Goal: Information Seeking & Learning: Check status

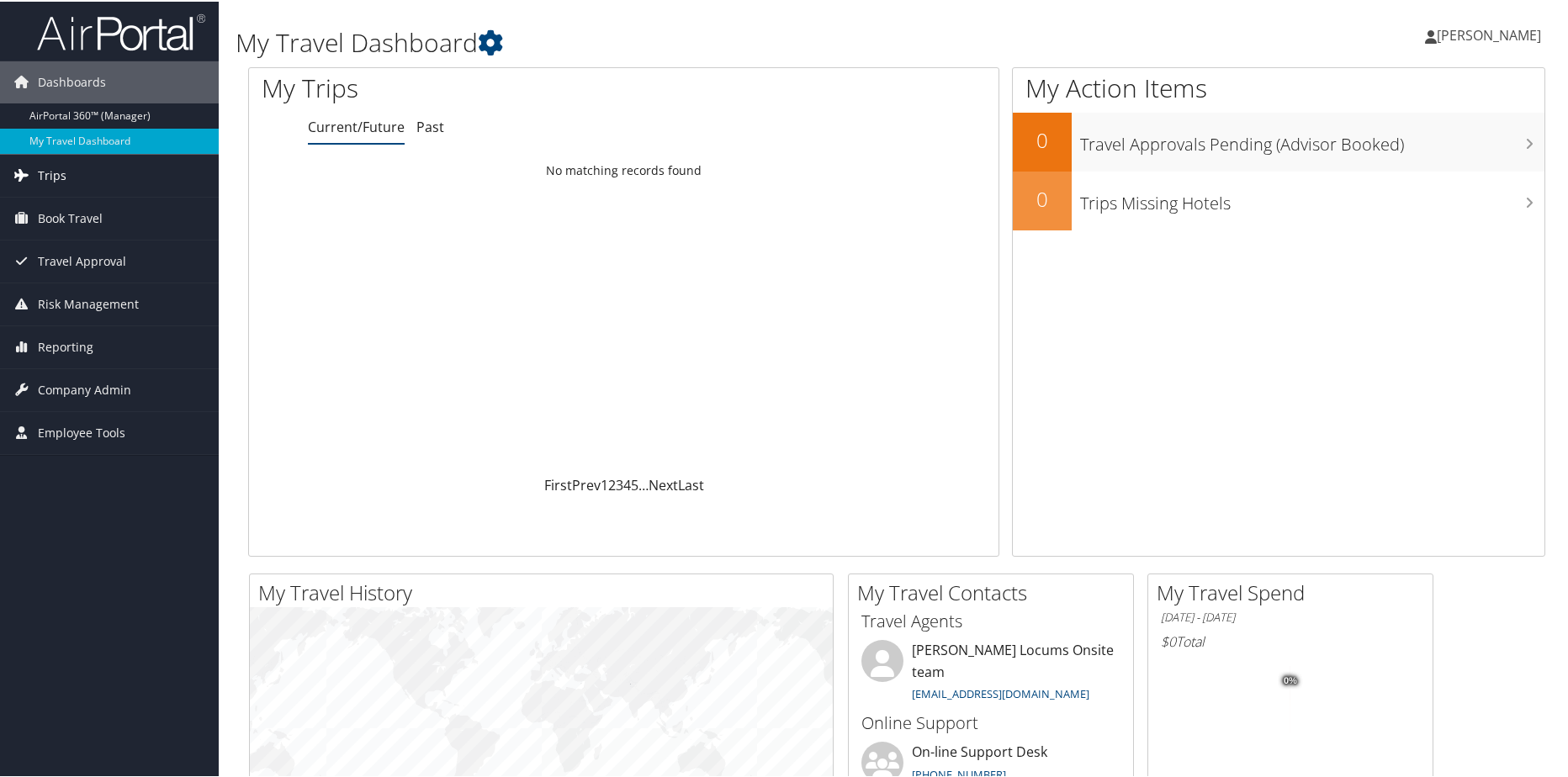
click at [63, 175] on span "Trips" at bounding box center [52, 173] width 29 height 42
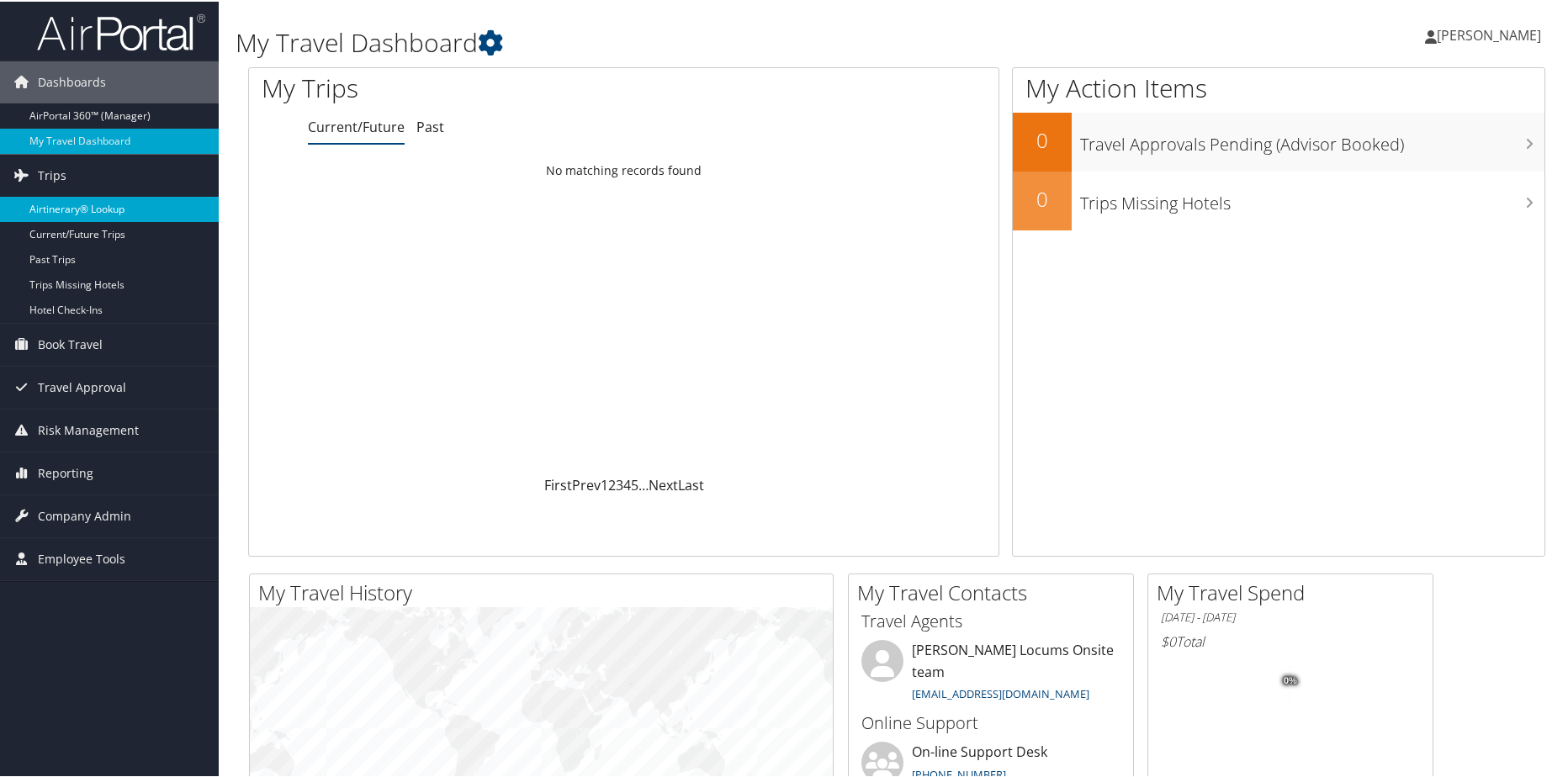
click at [78, 211] on link "Airtinerary® Lookup" at bounding box center [109, 207] width 219 height 25
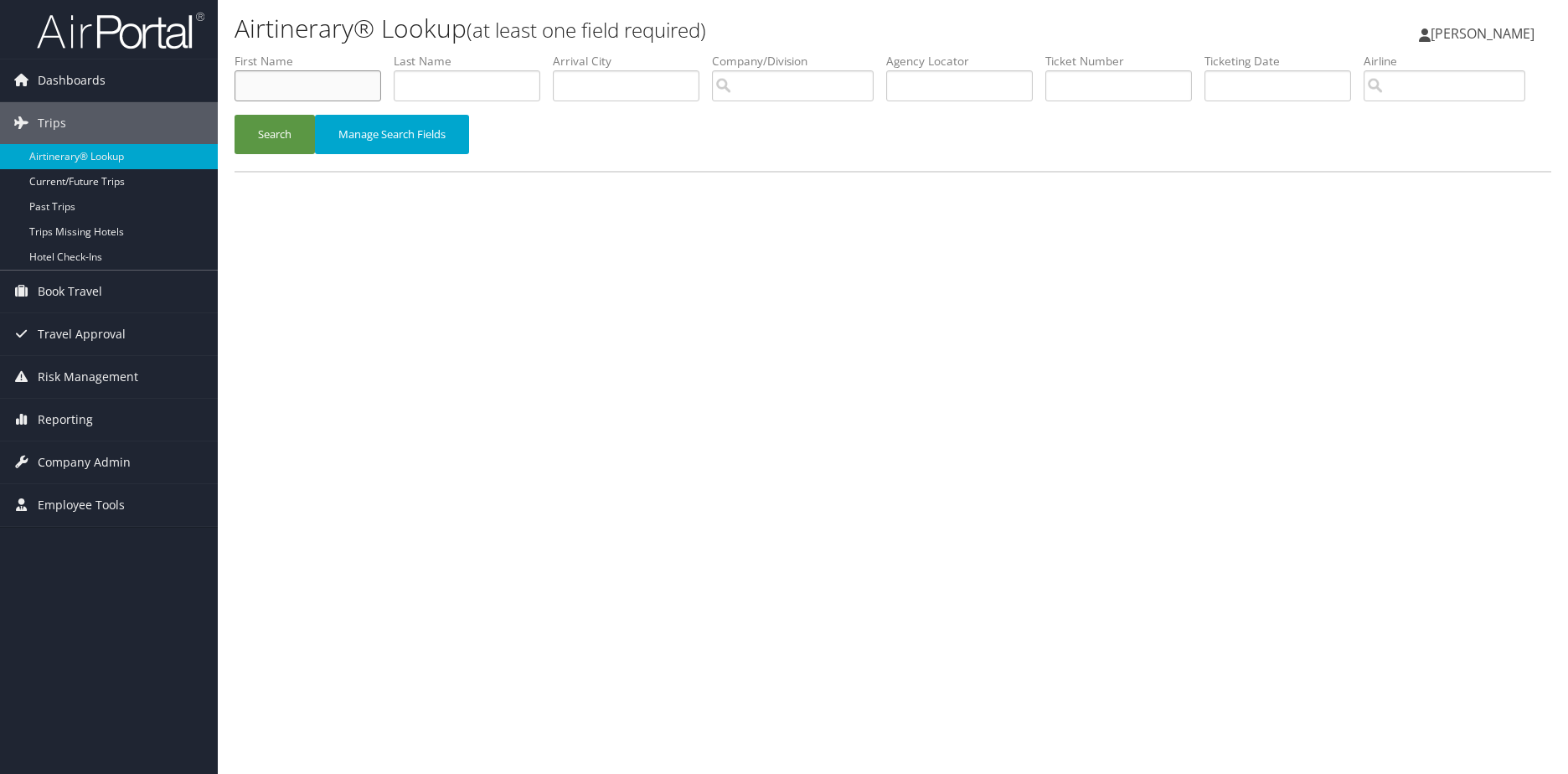
click at [324, 88] on input "text" at bounding box center [307, 86] width 147 height 31
type input "samuel"
click at [426, 88] on input "text" at bounding box center [467, 86] width 147 height 31
type input "Maria"
click at [283, 154] on button "Search" at bounding box center [274, 134] width 80 height 39
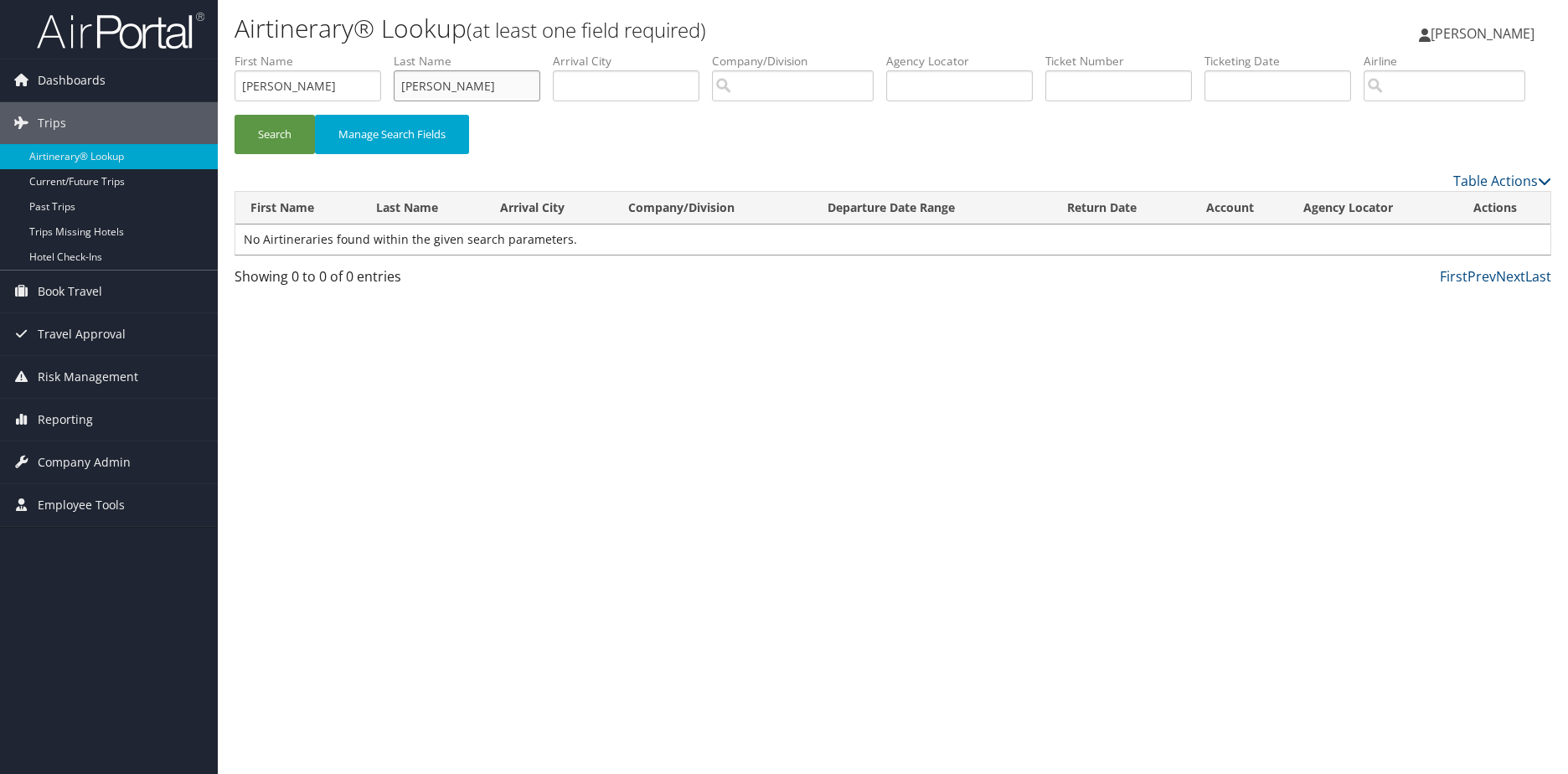
click at [460, 86] on input "Maria" at bounding box center [467, 86] width 147 height 31
drag, startPoint x: 460, startPoint y: 86, endPoint x: 286, endPoint y: 87, distance: 174.0
click at [290, 53] on ul "First Name samuel Last Name Maria Departure City Arrival City Company/Division …" at bounding box center [892, 53] width 1317 height 0
drag, startPoint x: 291, startPoint y: 88, endPoint x: 149, endPoint y: 88, distance: 142.0
click at [152, 88] on div "Dashboards AirPortal 360™ (Manager) My Travel Dashboard Trips Airtinerary® Look…" at bounding box center [784, 387] width 1568 height 774
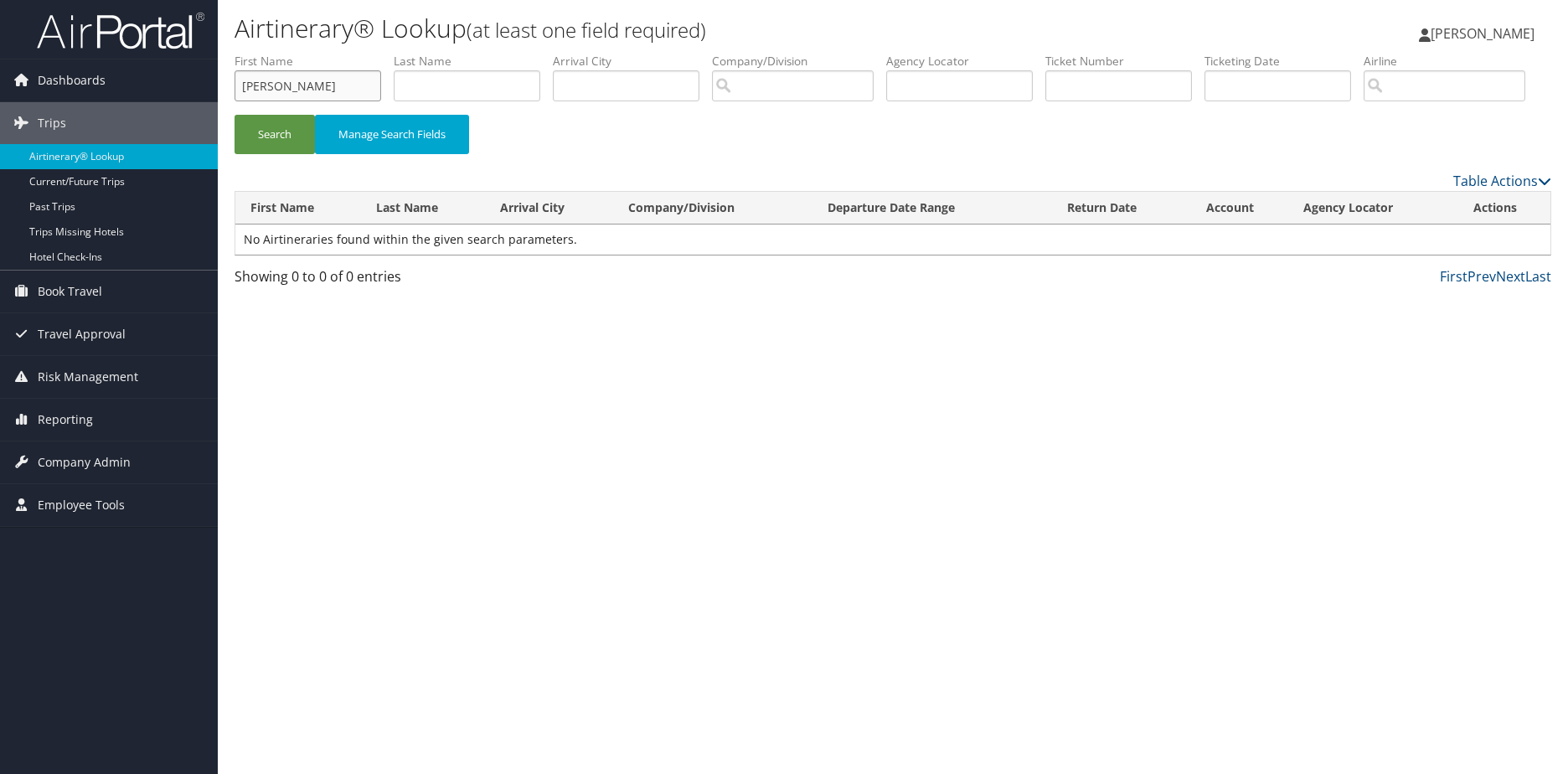
type input "Maria"
click at [461, 69] on li "Last Name" at bounding box center [473, 83] width 159 height 61
click at [459, 83] on input "text" at bounding box center [467, 86] width 147 height 31
click at [254, 154] on button "Search" at bounding box center [274, 134] width 80 height 39
click at [491, 66] on label "Last Name" at bounding box center [473, 61] width 159 height 17
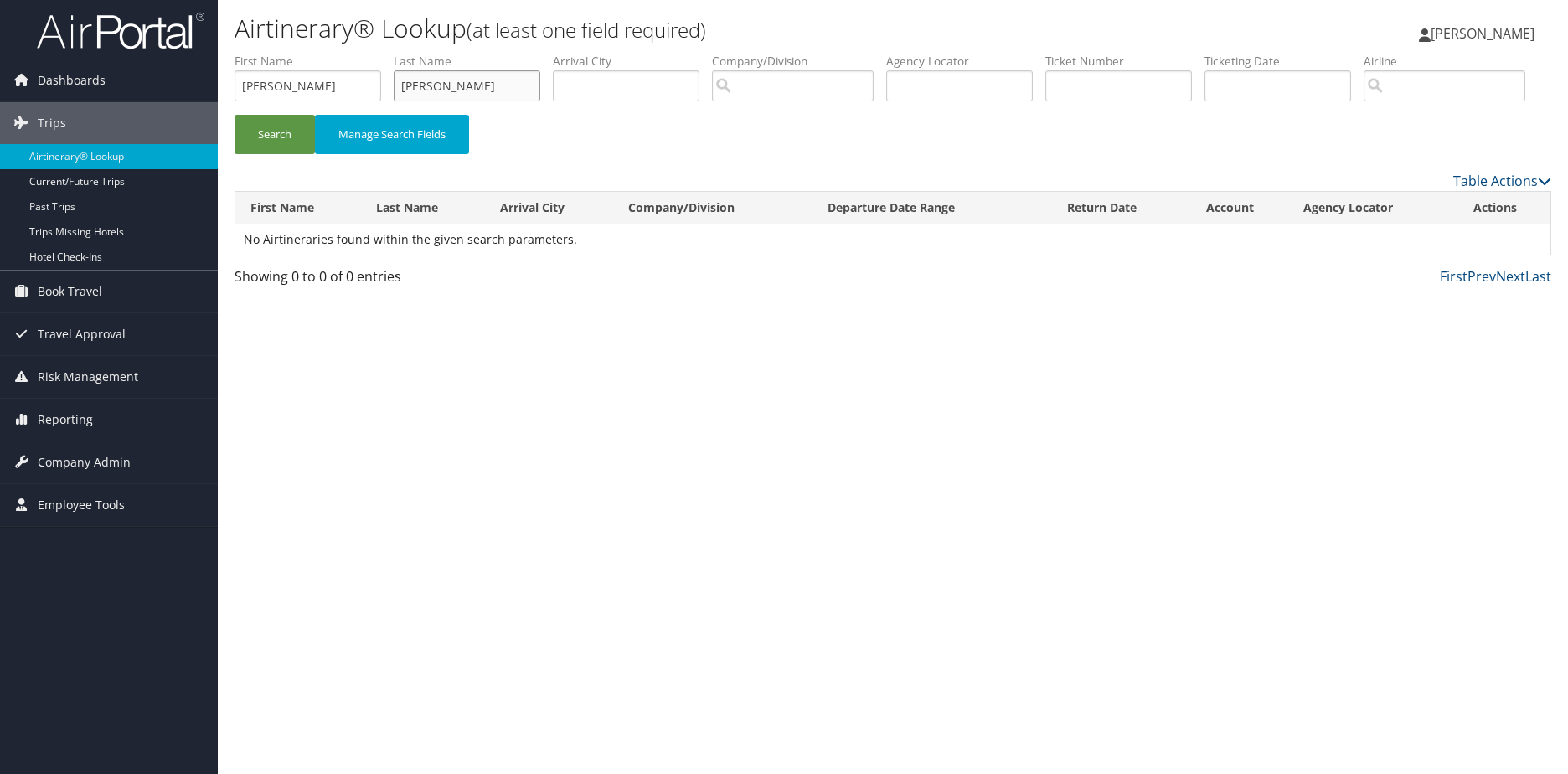
click at [477, 92] on input "Samuel" at bounding box center [467, 86] width 147 height 31
type input "Sam"
click at [234, 115] on button "Search" at bounding box center [274, 134] width 80 height 39
click at [337, 88] on input "Maria" at bounding box center [307, 86] width 147 height 31
type input "M"
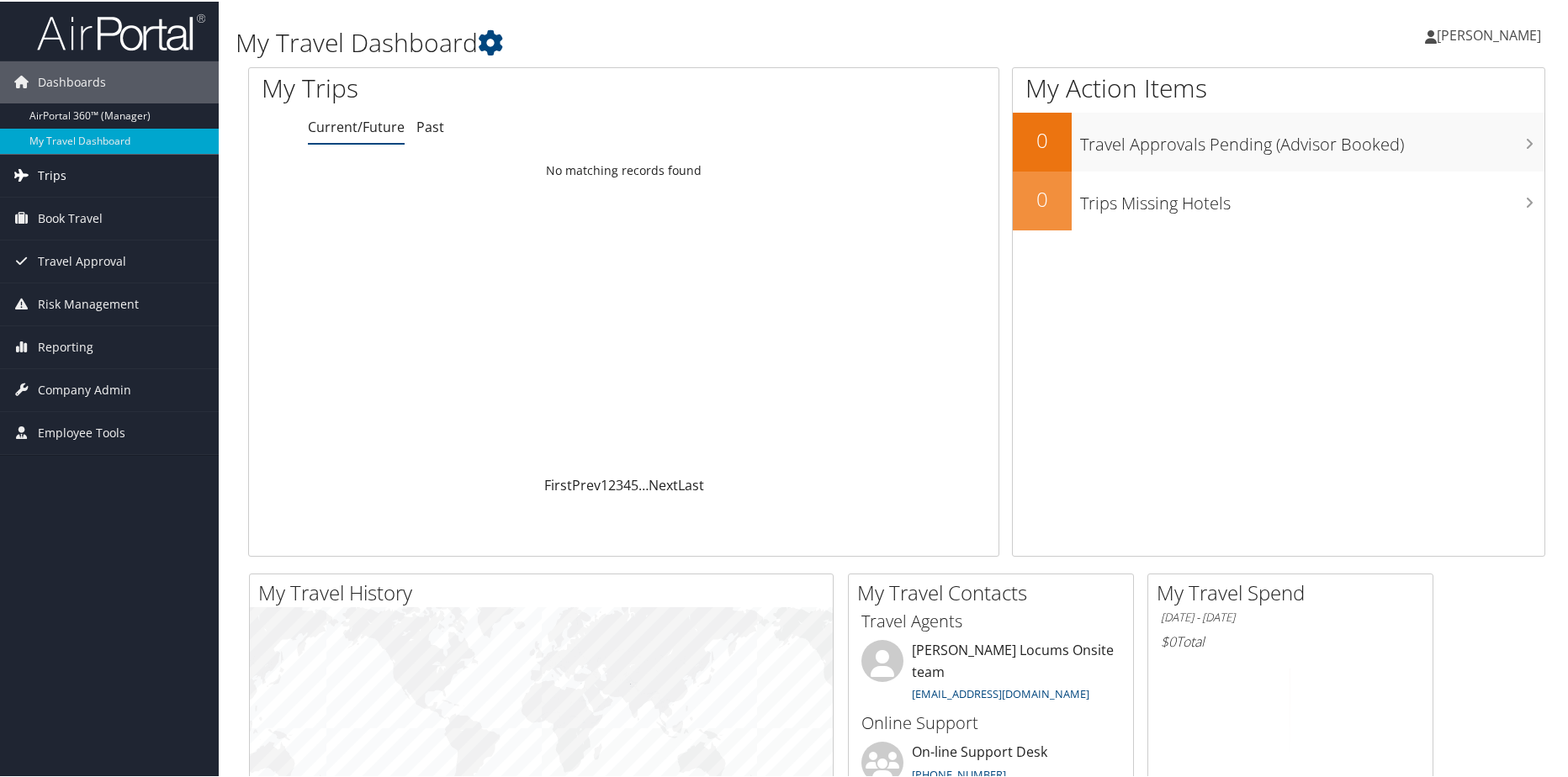
click at [50, 180] on span "Trips" at bounding box center [52, 173] width 29 height 42
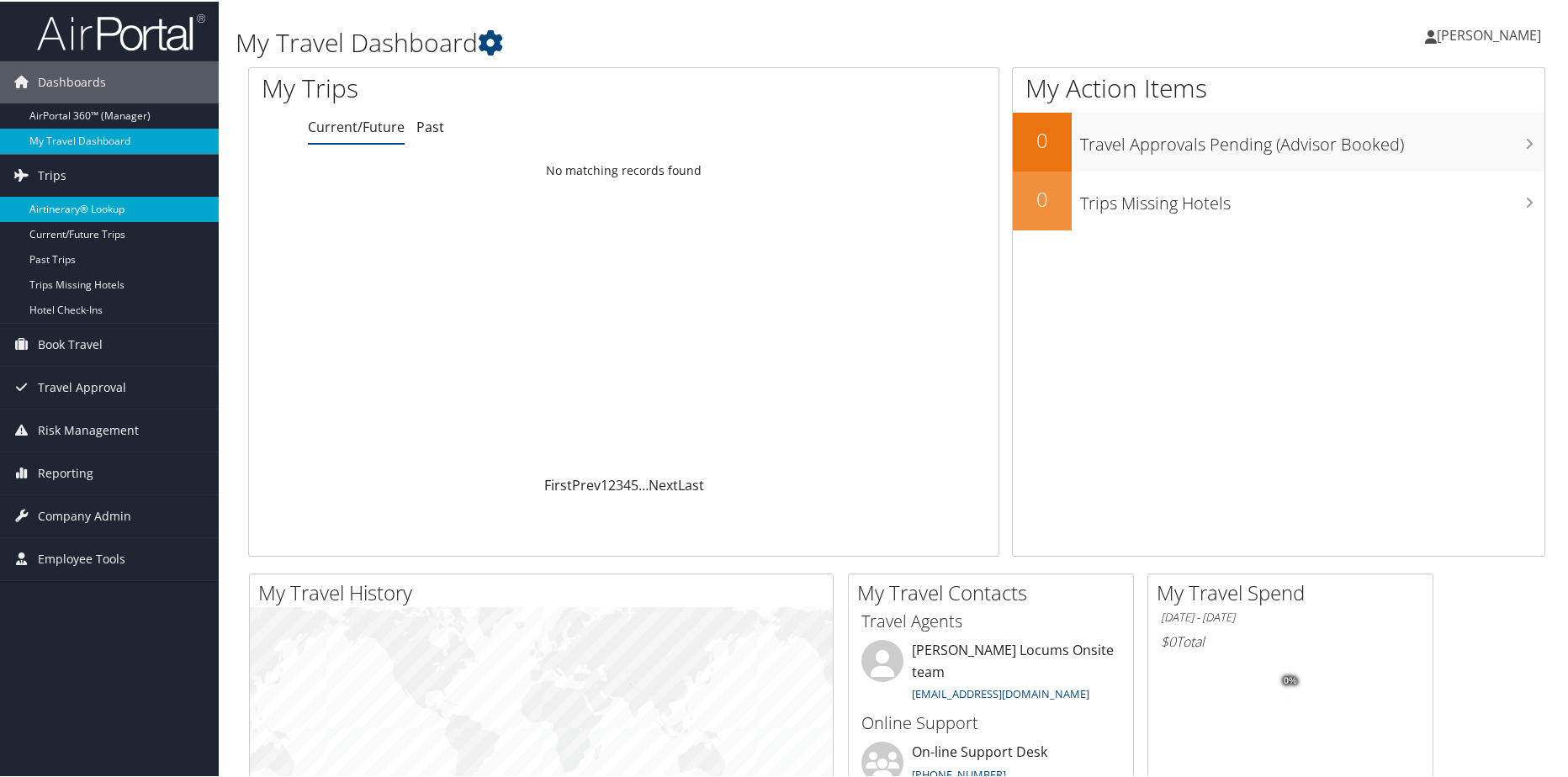
click at [61, 199] on link "Airtinerary® Lookup" at bounding box center [109, 207] width 219 height 25
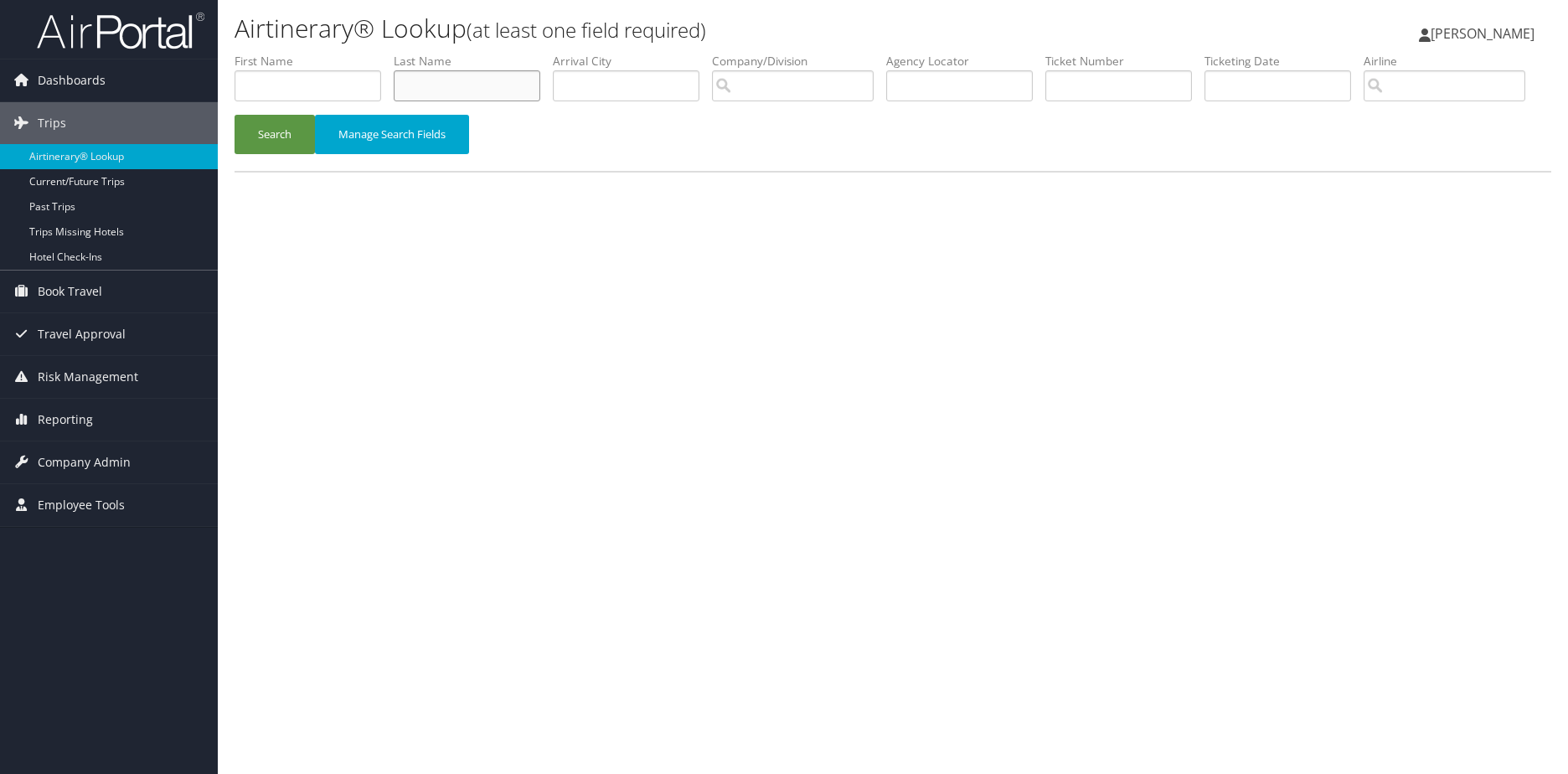
click at [470, 85] on input "text" at bounding box center [467, 86] width 147 height 31
click at [310, 90] on input "text" at bounding box center [307, 86] width 147 height 31
type input "Maria"
click at [479, 77] on input "text" at bounding box center [467, 86] width 147 height 31
type input "Samuel"
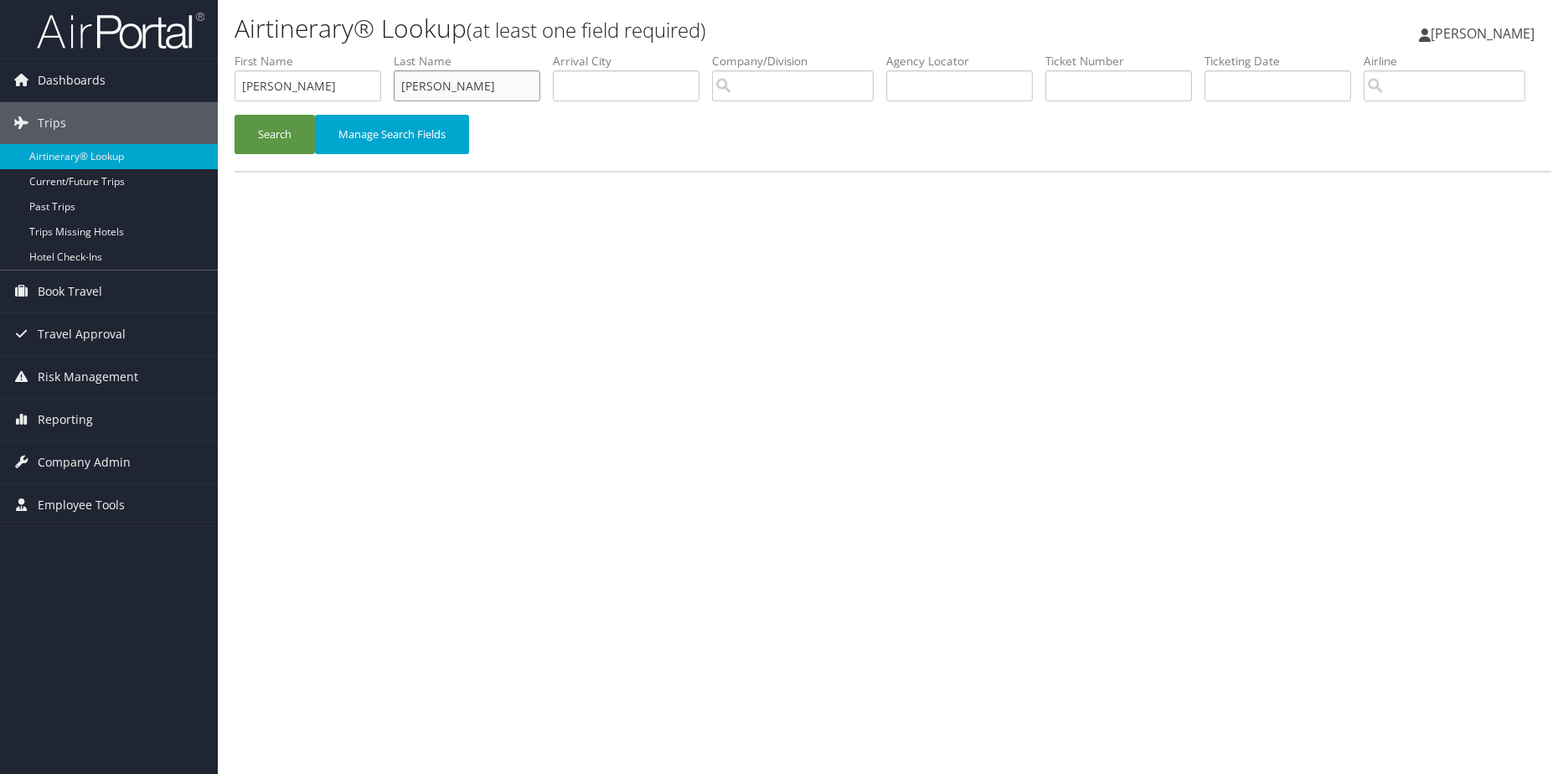
click at [234, 115] on button "Search" at bounding box center [274, 134] width 80 height 39
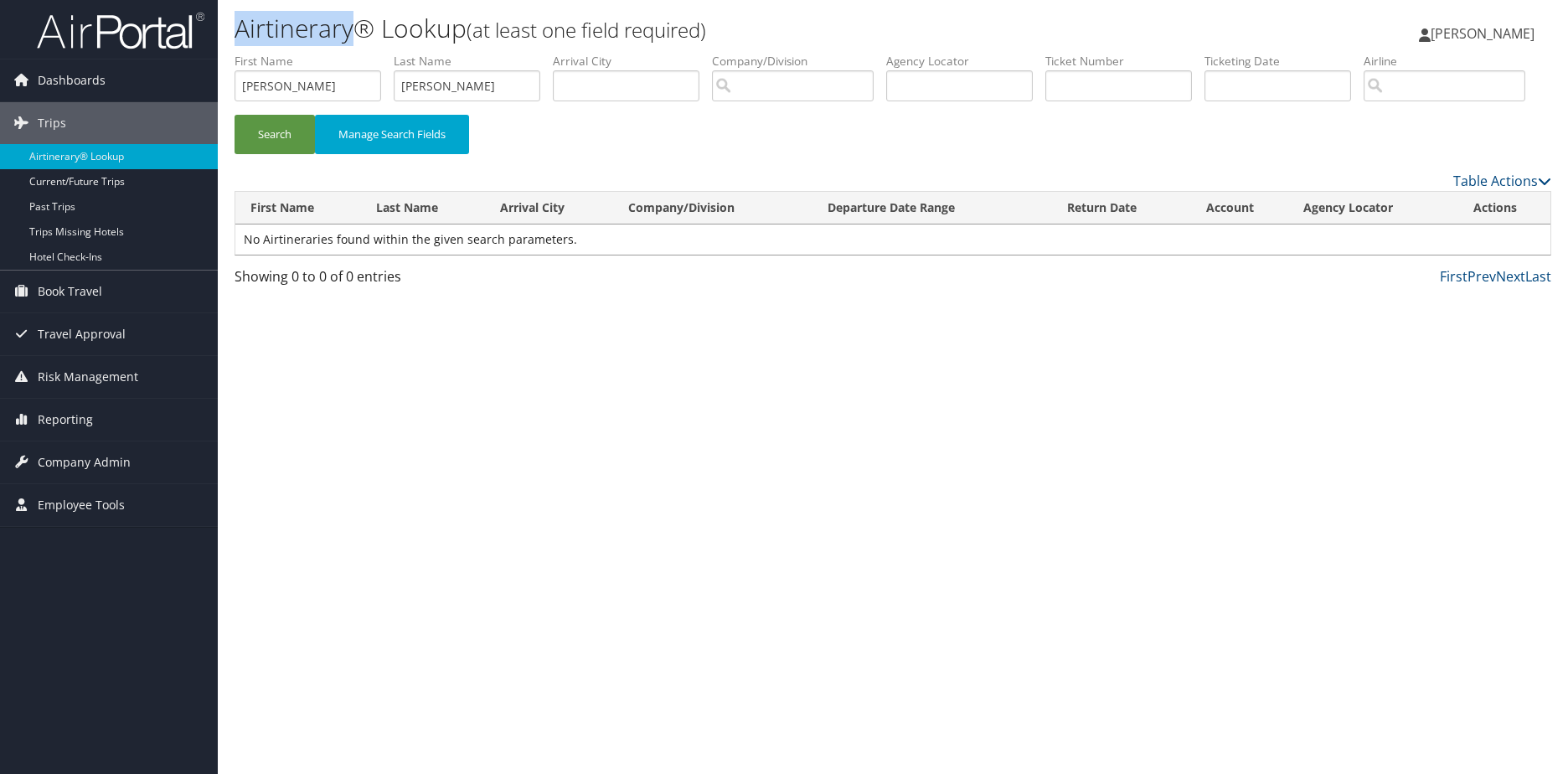
drag, startPoint x: 238, startPoint y: 30, endPoint x: 350, endPoint y: 26, distance: 112.1
click at [350, 26] on h1 "Airtinerary® Lookup (at least one field required)" at bounding box center [673, 29] width 878 height 36
drag, startPoint x: 350, startPoint y: 26, endPoint x: 332, endPoint y: 27, distance: 18.0
copy h1 "Airtinerary"
